Goal: Task Accomplishment & Management: Manage account settings

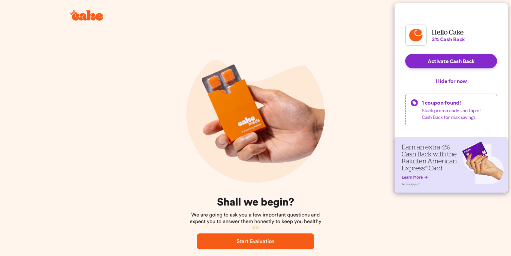
click at [442, 87] on button "Hide for now" at bounding box center [451, 81] width 42 height 15
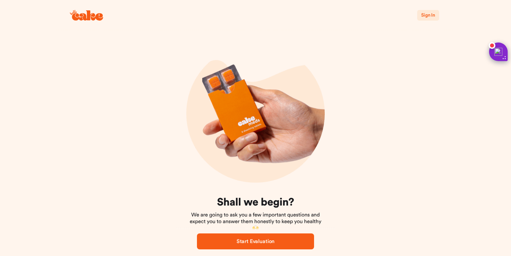
click at [425, 13] on span "Sign In" at bounding box center [428, 15] width 14 height 5
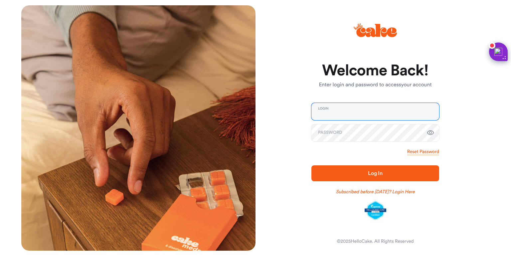
type input "**********"
click at [347, 170] on span "Log In" at bounding box center [375, 174] width 106 height 8
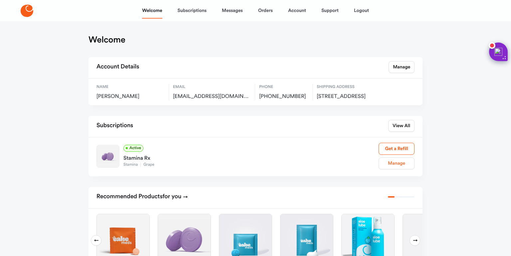
click at [392, 170] on link "Manage" at bounding box center [396, 164] width 36 height 12
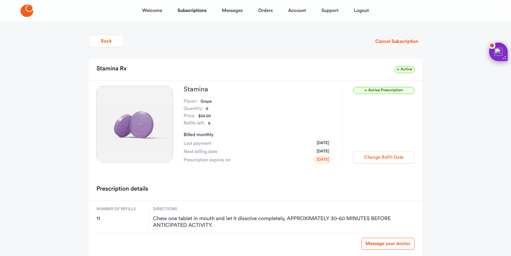
click at [392, 156] on button "Change Refill Date" at bounding box center [384, 158] width 62 height 12
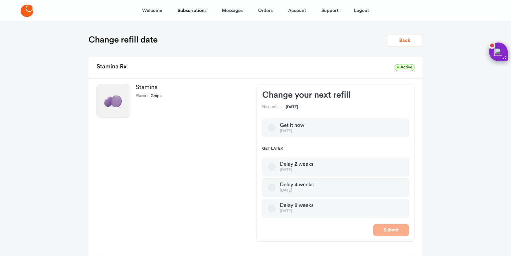
click at [334, 212] on label "Delay 8 weeks [DATE]" at bounding box center [335, 208] width 147 height 19
click at [276, 212] on button "Delay 8 weeks [DATE]" at bounding box center [272, 209] width 8 height 8
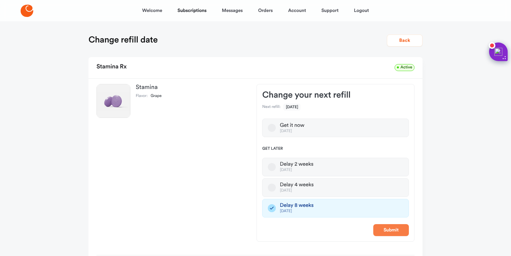
click at [382, 228] on button "Submit" at bounding box center [391, 231] width 36 height 12
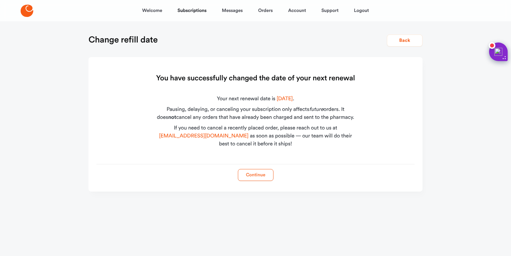
click at [258, 175] on button "Continue" at bounding box center [256, 175] width 36 height 12
